Goal: Transaction & Acquisition: Purchase product/service

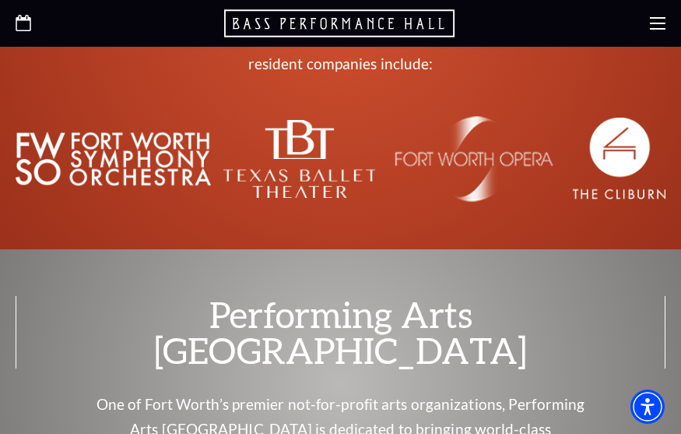
scroll to position [5059, 0]
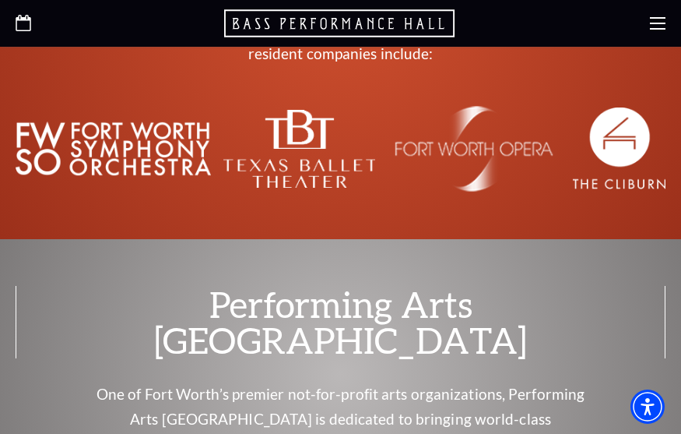
click at [662, 16] on icon at bounding box center [658, 24] width 16 height 16
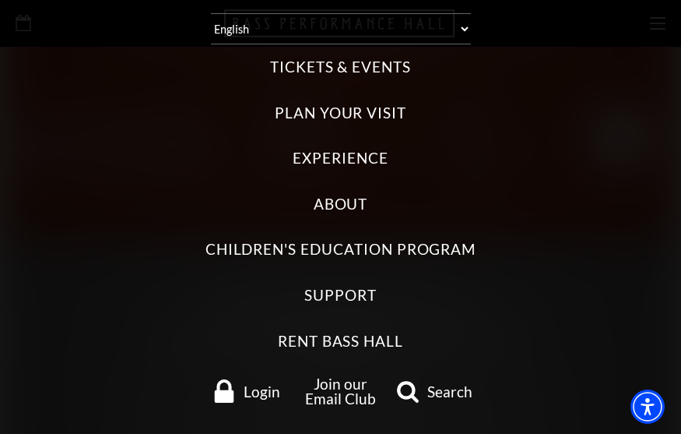
scroll to position [0, 0]
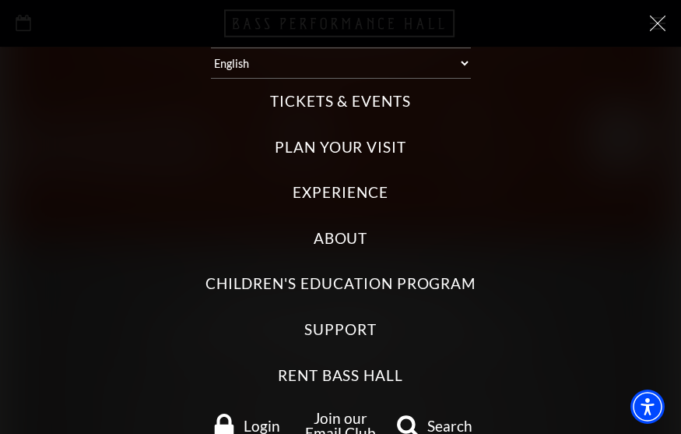
click at [357, 109] on label "Tickets & Events" at bounding box center [340, 101] width 141 height 21
click at [0, 0] on Events "Tickets & Events" at bounding box center [0, 0] width 0 height 0
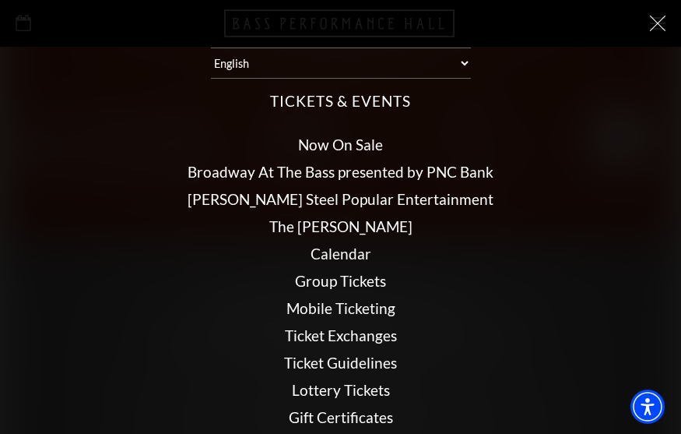
click at [355, 139] on link "Now On Sale" at bounding box center [340, 144] width 85 height 18
